Goal: Task Accomplishment & Management: Manage account settings

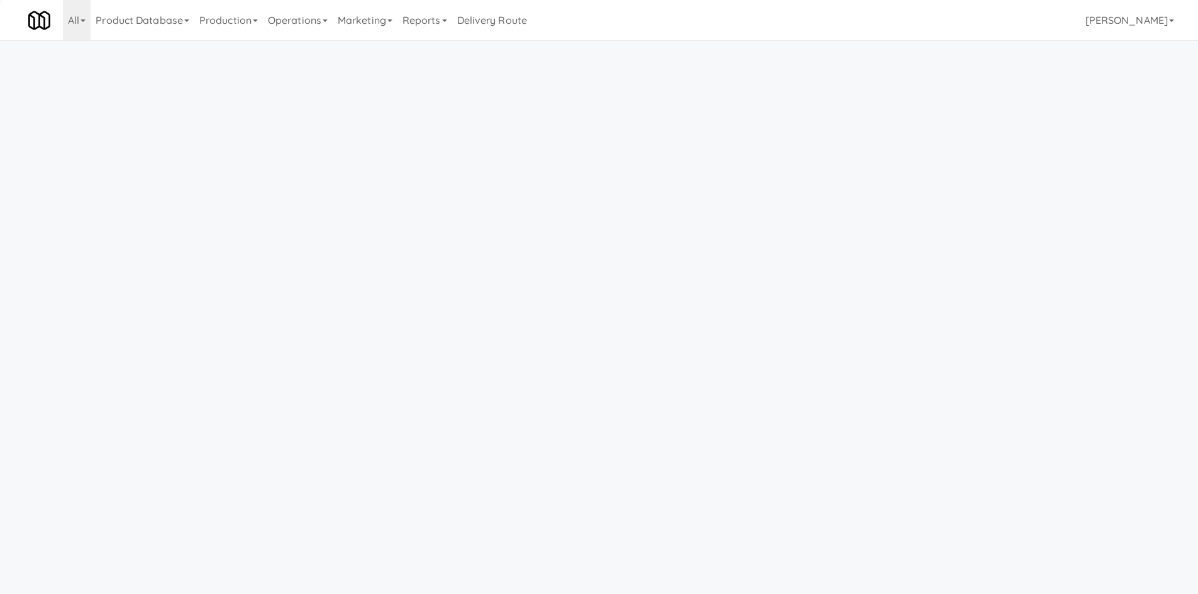
drag, startPoint x: 150, startPoint y: 33, endPoint x: 153, endPoint y: 47, distance: 14.7
click at [150, 33] on link "Product Database" at bounding box center [143, 20] width 104 height 40
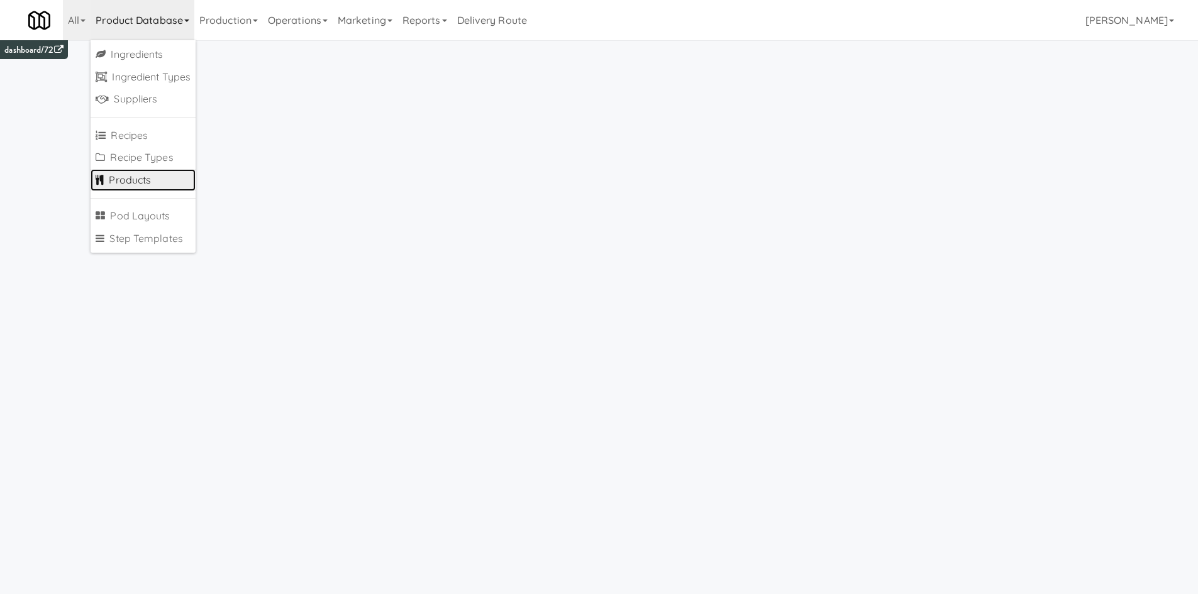
click at [157, 180] on link "Products" at bounding box center [143, 180] width 105 height 23
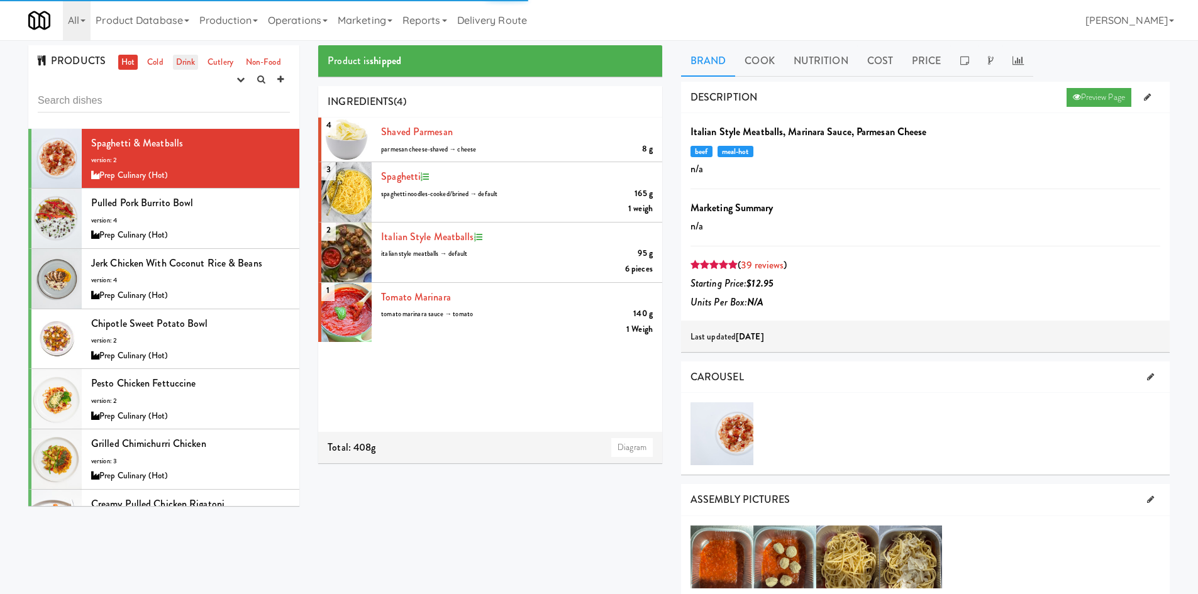
drag, startPoint x: 172, startPoint y: 62, endPoint x: 186, endPoint y: 85, distance: 27.1
click at [173, 62] on link "Drink" at bounding box center [186, 63] width 26 height 16
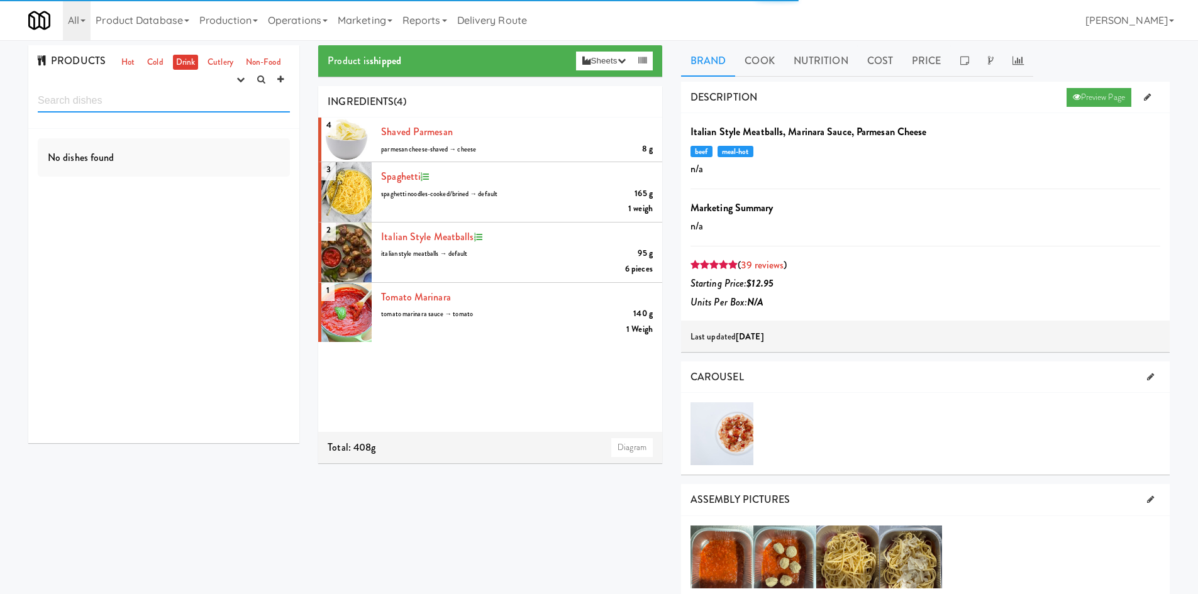
click at [186, 101] on input "text" at bounding box center [164, 100] width 252 height 23
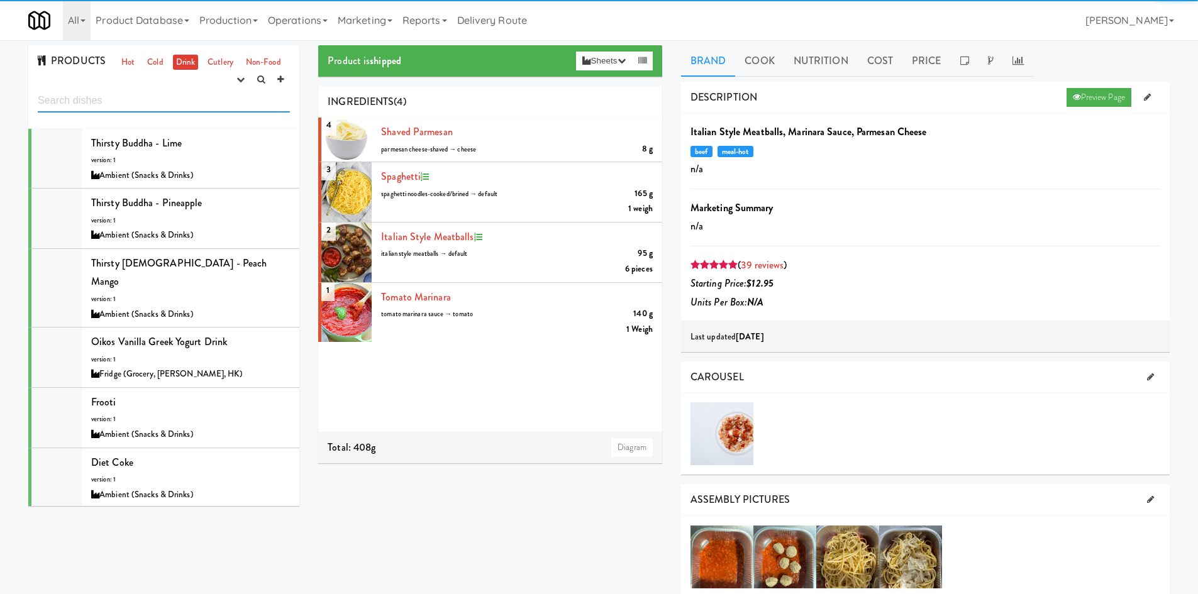
paste input "[PERSON_NAME] Bros. Kombucha, Blueberry Jasmine"
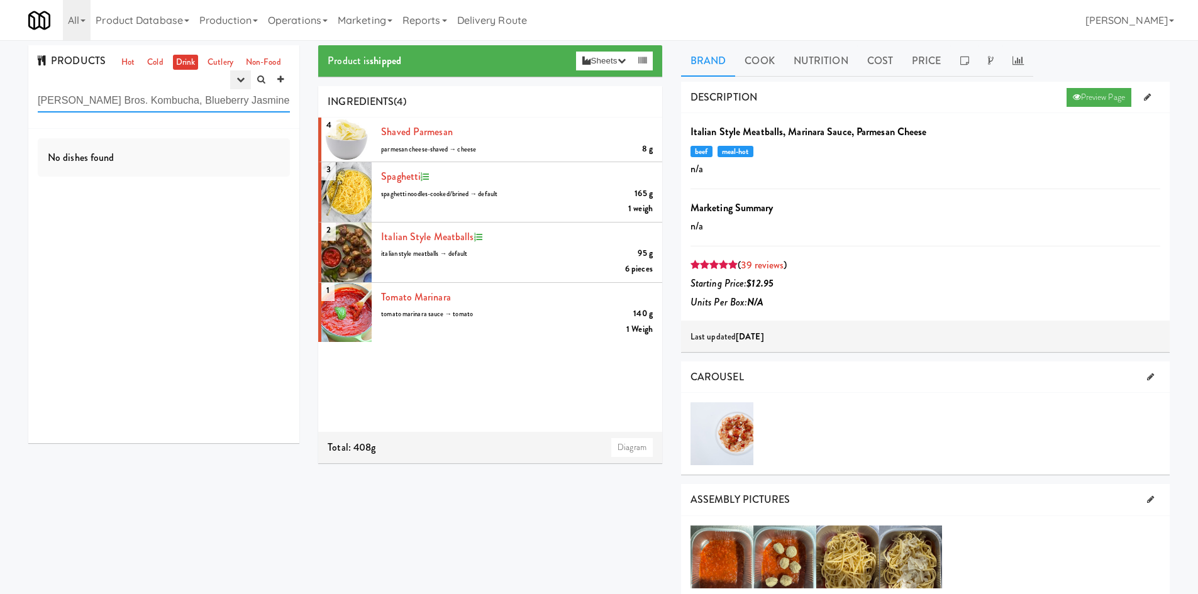
type input "[PERSON_NAME] Bros. Kombucha, Blueberry Jasmine"
click at [241, 87] on button "button" at bounding box center [240, 79] width 21 height 19
click at [226, 108] on link "experimenting" at bounding box center [200, 103] width 101 height 23
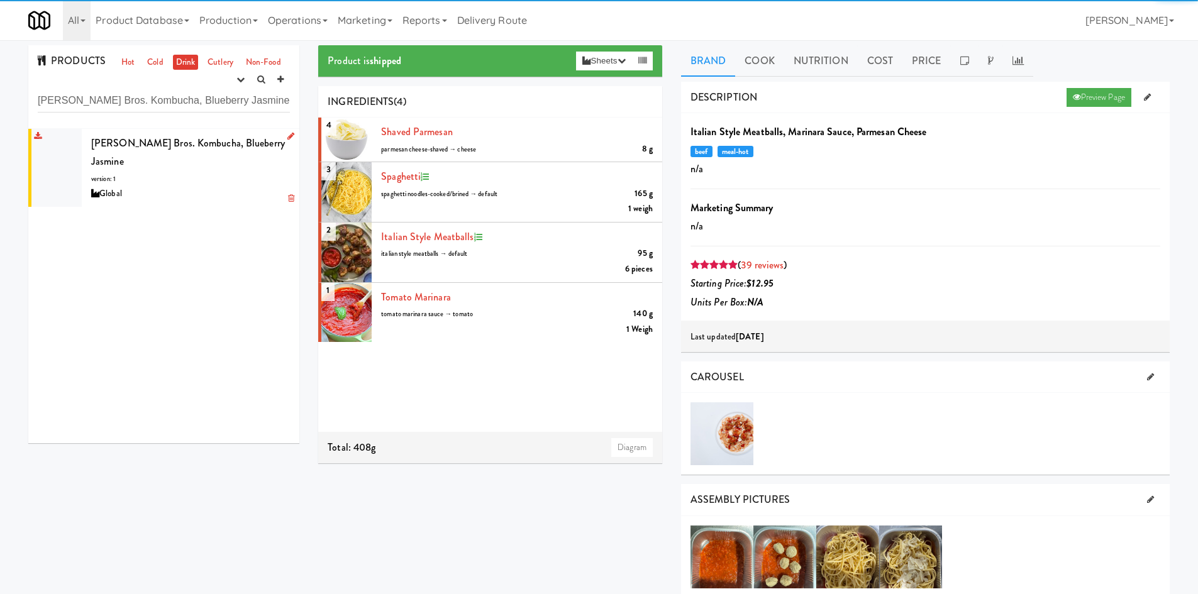
click at [219, 133] on li "[PERSON_NAME] Bros. Kombucha, Blueberry Jasmine version: 1 Global" at bounding box center [163, 168] width 271 height 78
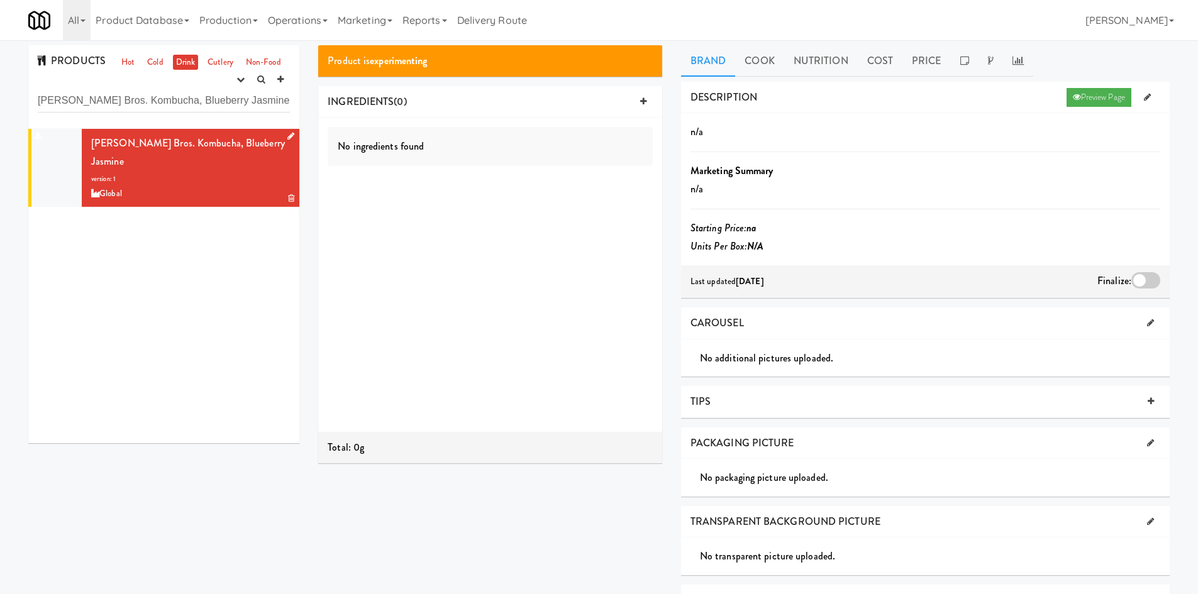
click at [287, 135] on icon at bounding box center [290, 136] width 7 height 8
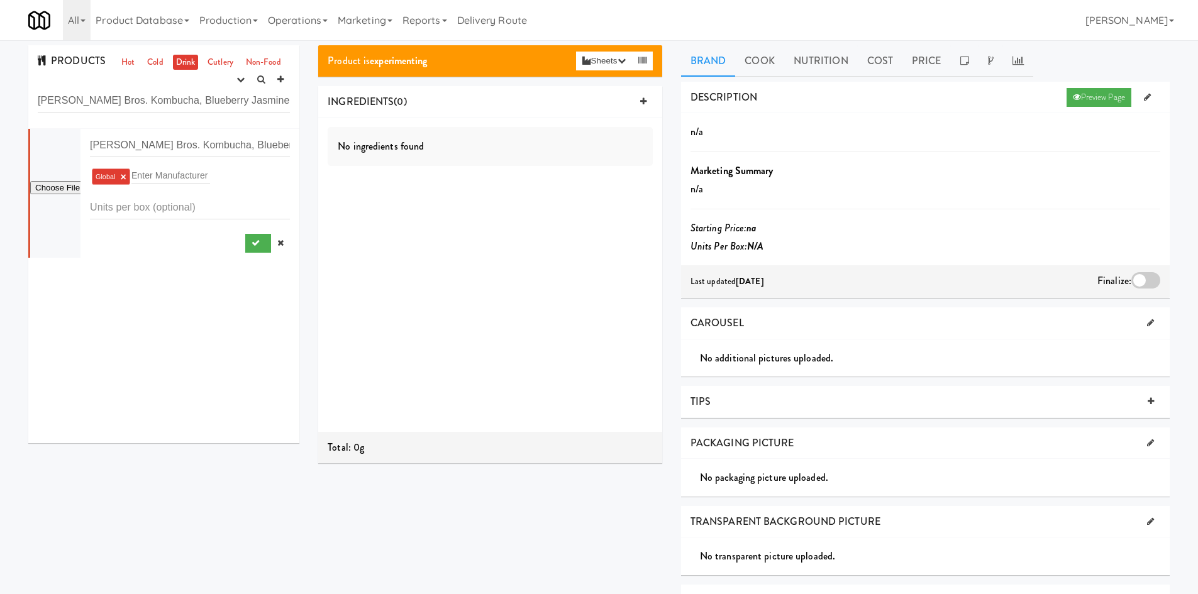
type input "C:\fakepath\large_b6ad806f-fff8-44a2-8a04-559ee1ddf0a7 (1).jpg"
click at [252, 243] on icon "submit" at bounding box center [256, 243] width 8 height 8
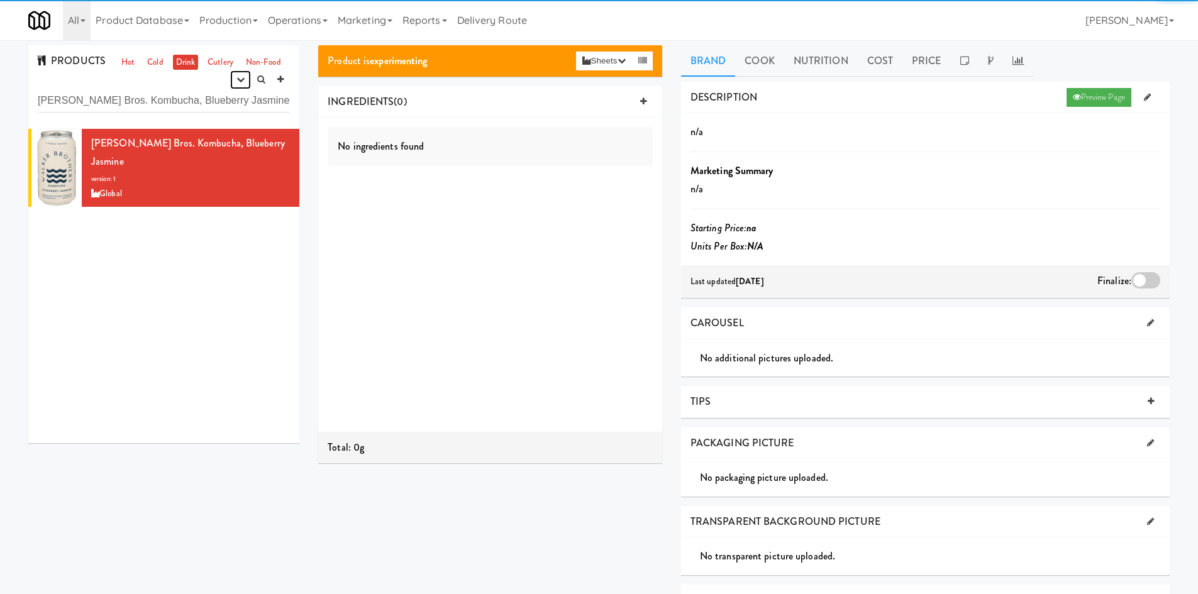
drag, startPoint x: 234, startPoint y: 77, endPoint x: 227, endPoint y: 92, distance: 17.2
click at [234, 79] on button "button" at bounding box center [240, 79] width 21 height 19
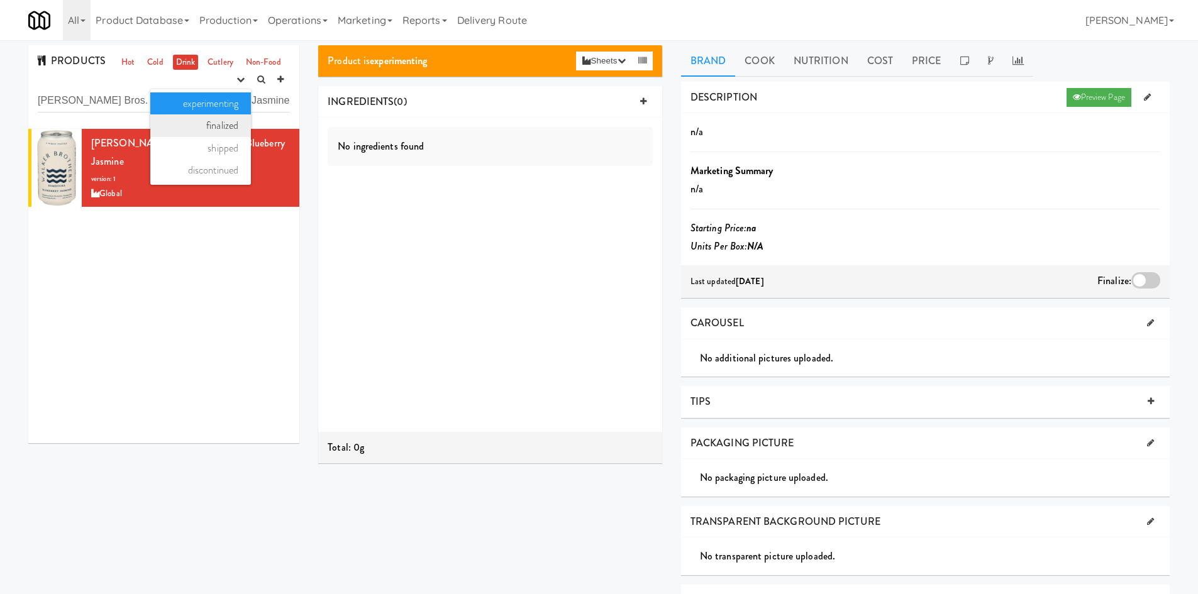
click at [224, 130] on link "finalized" at bounding box center [200, 125] width 101 height 23
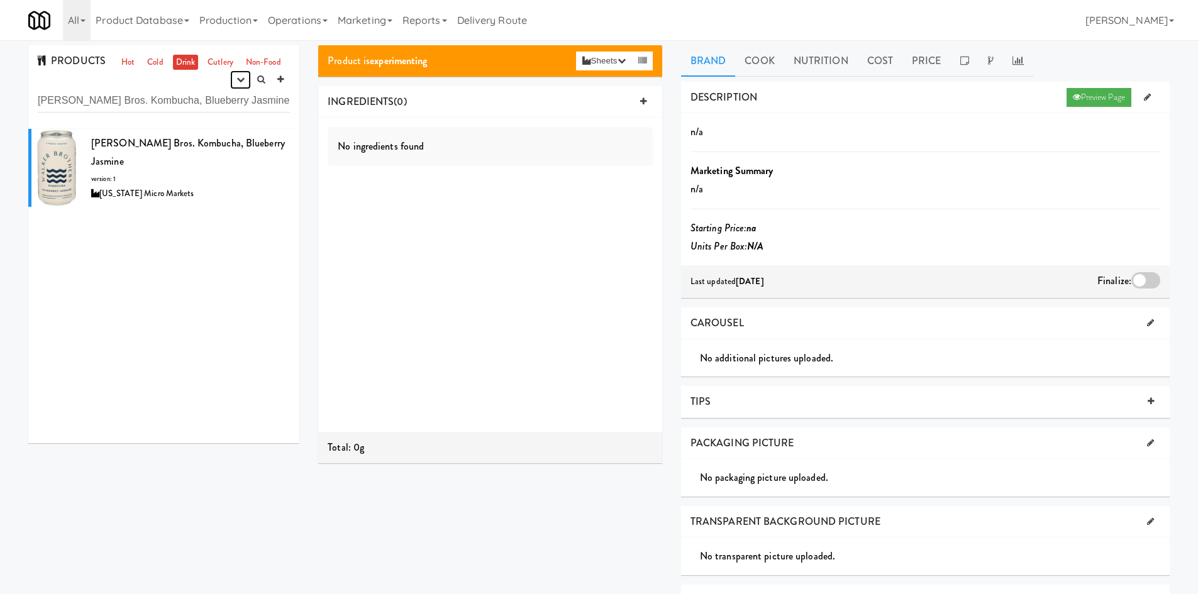
drag, startPoint x: 238, startPoint y: 75, endPoint x: 223, endPoint y: 140, distance: 66.4
click at [236, 79] on icon "button" at bounding box center [240, 79] width 8 height 8
click at [218, 146] on link "shipped" at bounding box center [200, 148] width 101 height 23
drag, startPoint x: 243, startPoint y: 78, endPoint x: 238, endPoint y: 85, distance: 8.2
click at [240, 82] on icon "button" at bounding box center [240, 79] width 8 height 8
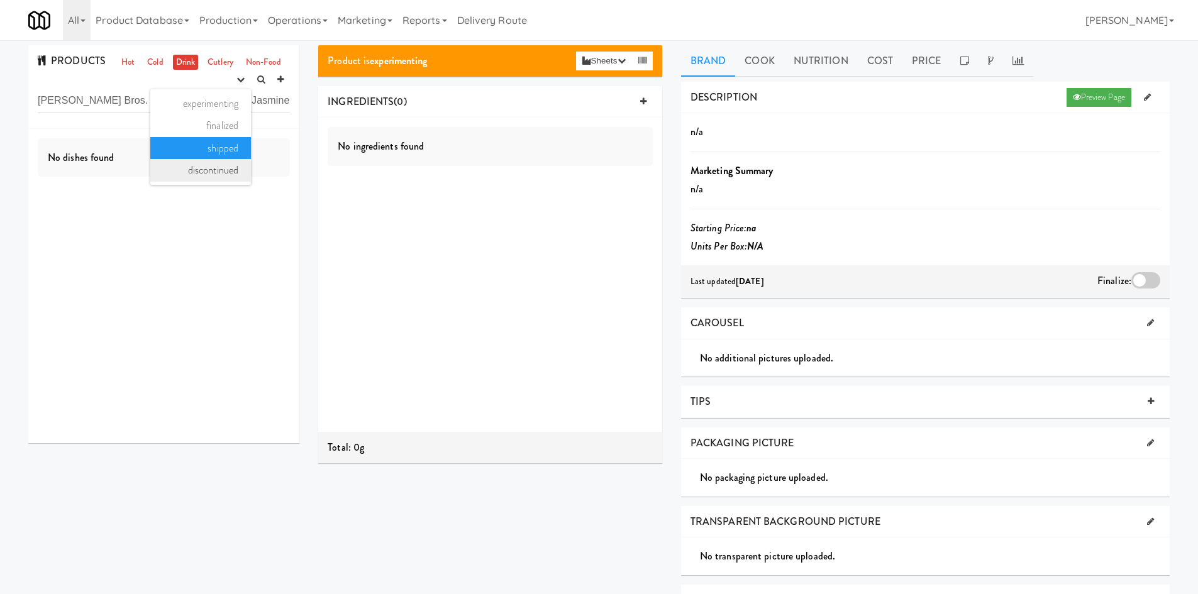
click at [218, 169] on link "discontinued" at bounding box center [200, 170] width 101 height 23
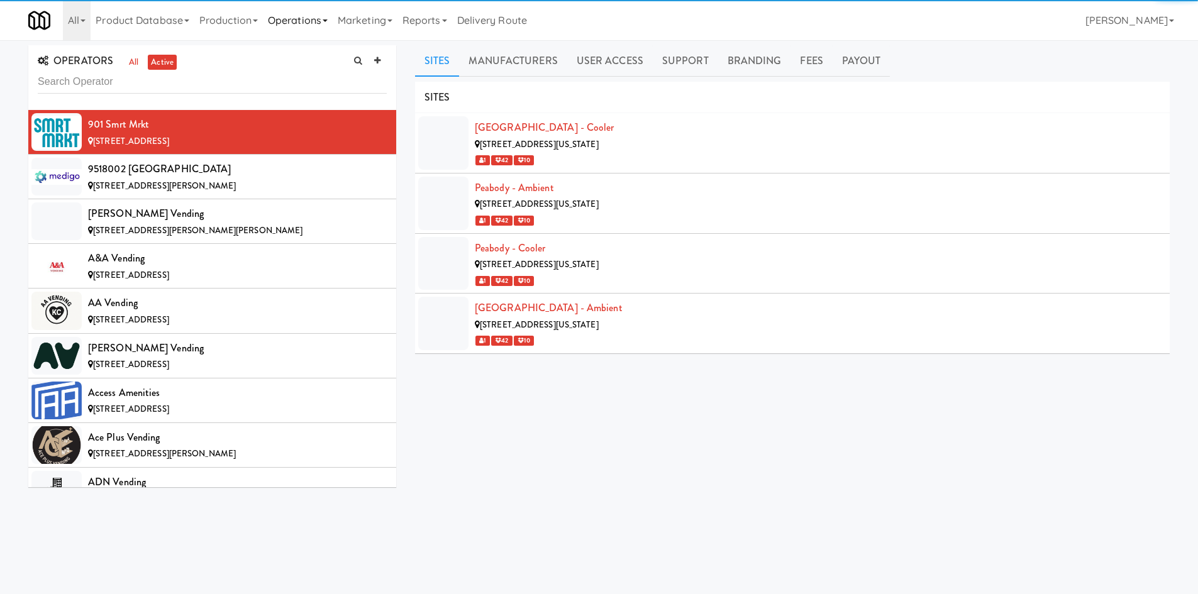
click at [278, 14] on link "Operations" at bounding box center [298, 20] width 70 height 40
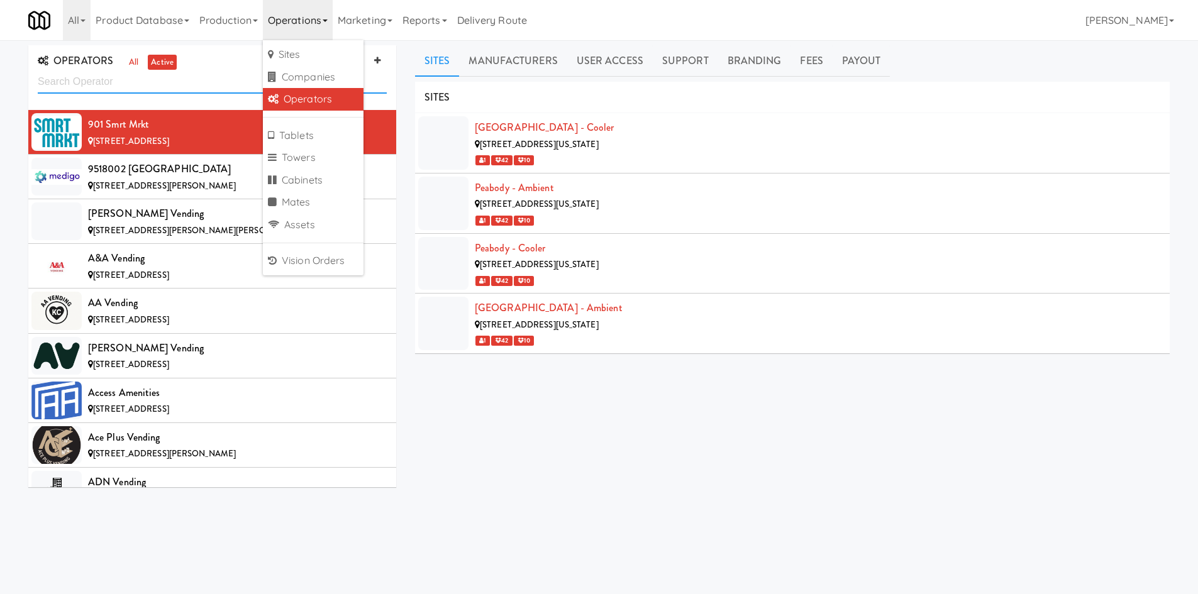
click at [136, 72] on input "text" at bounding box center [212, 81] width 349 height 23
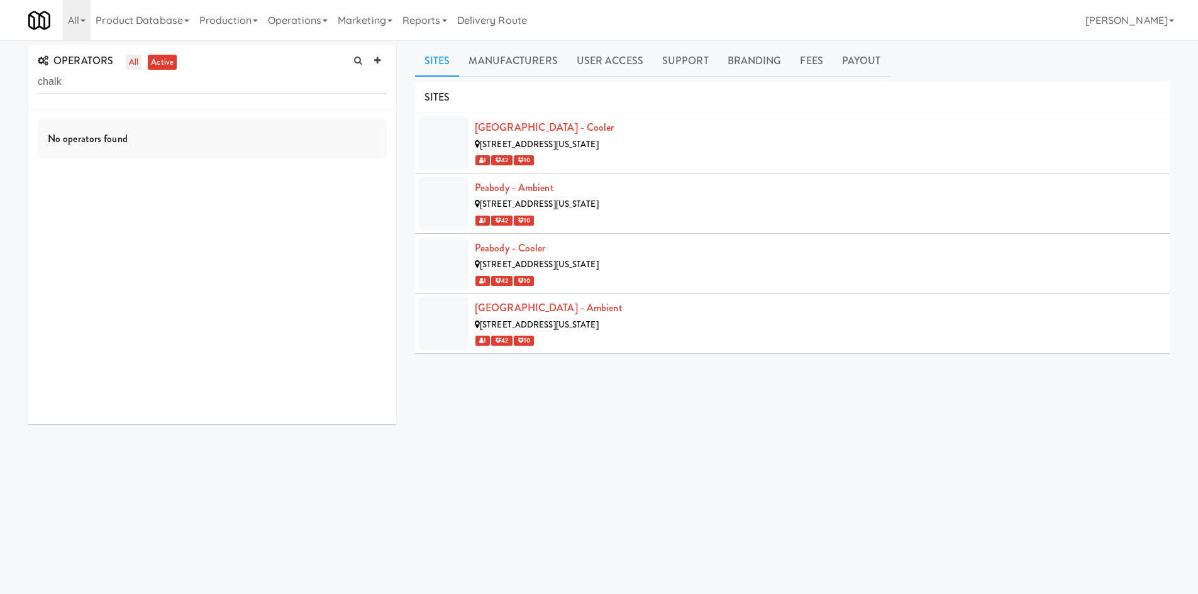
click at [135, 65] on link "all" at bounding box center [134, 63] width 16 height 16
click at [119, 95] on div "OPERATORS all active chalk" at bounding box center [212, 77] width 368 height 65
click at [125, 75] on input "chalk" at bounding box center [212, 81] width 349 height 23
click at [196, 110] on li "VooDoo Volleyball 9168 Oak St, KCMO MO" at bounding box center [212, 132] width 368 height 44
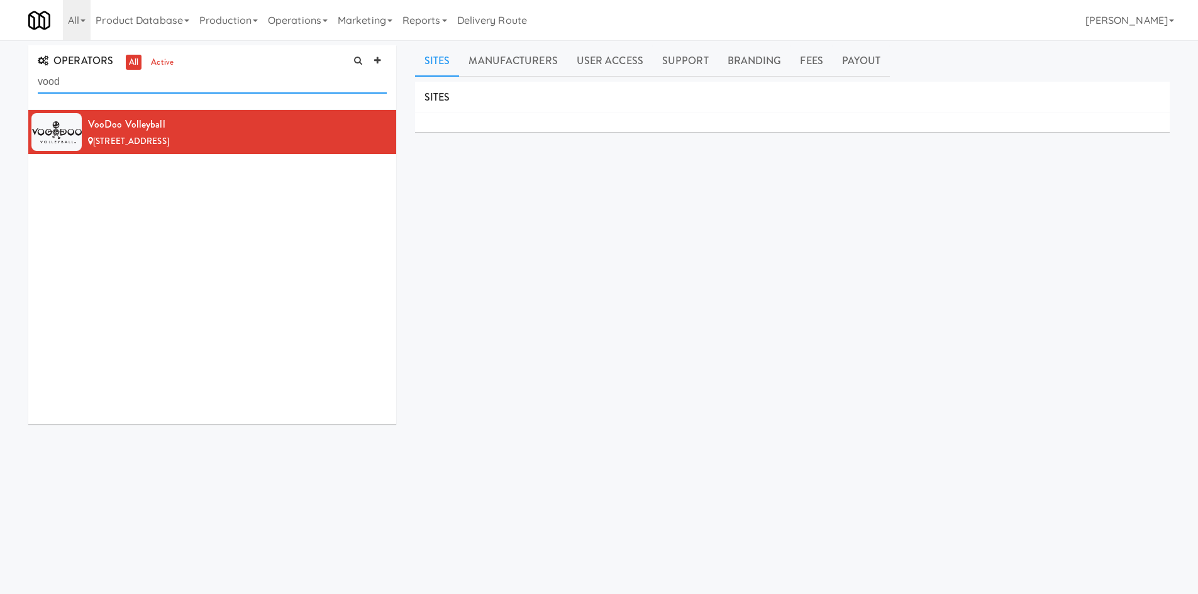
click at [239, 77] on input "vood" at bounding box center [212, 81] width 349 height 23
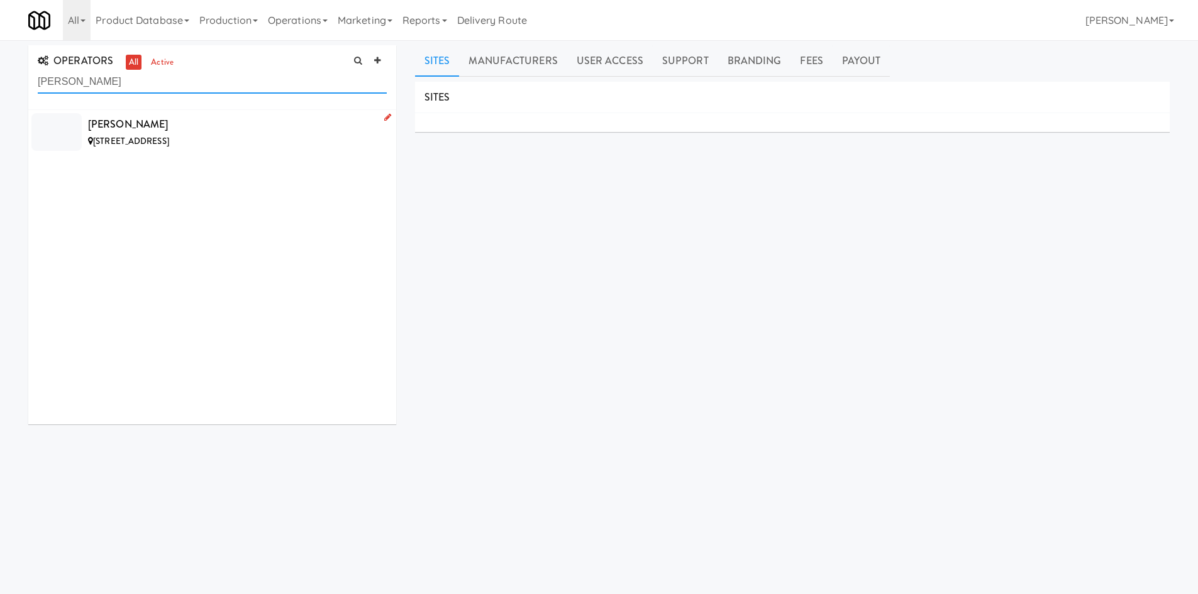
type input "wilson"
click at [259, 117] on div "[PERSON_NAME]" at bounding box center [237, 124] width 299 height 19
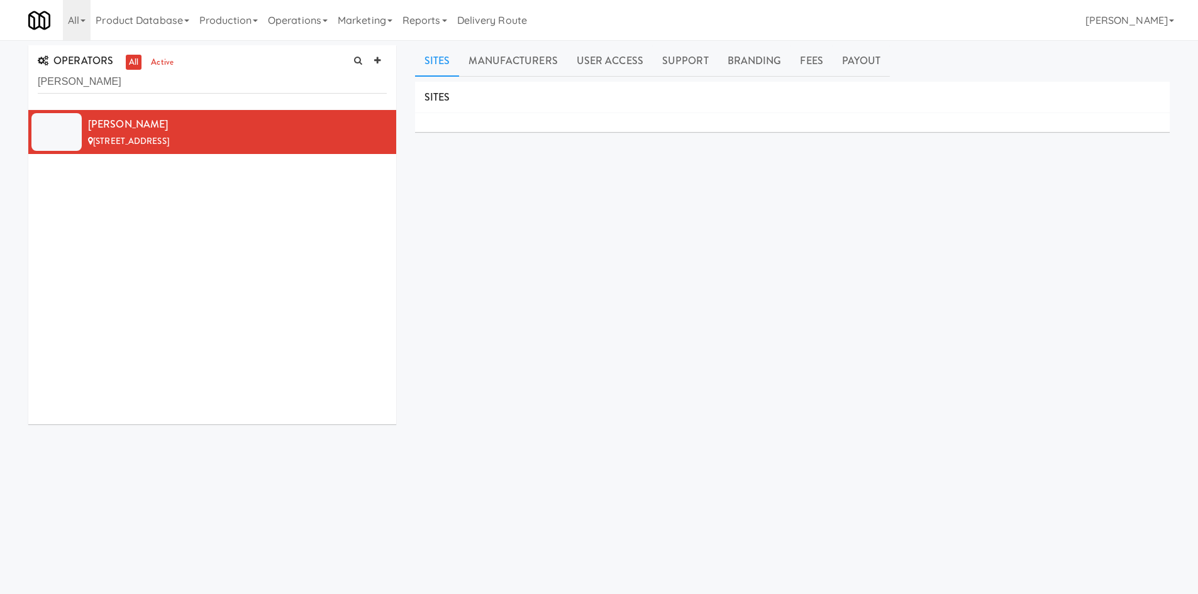
drag, startPoint x: 194, startPoint y: 482, endPoint x: 197, endPoint y: 470, distance: 12.8
click at [194, 477] on div "OPERATORS all active wilson Wilson Vendhers 891 E 92nd St, Los Angeles NY Sites…" at bounding box center [599, 299] width 1160 height 508
